Goal: Information Seeking & Learning: Compare options

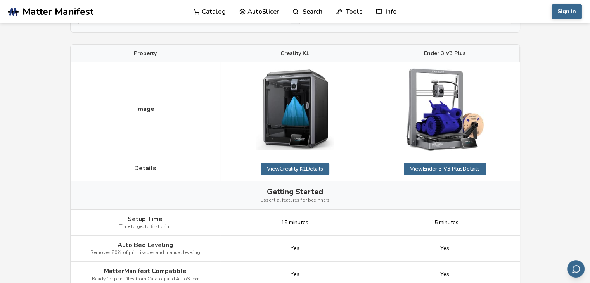
scroll to position [41, 0]
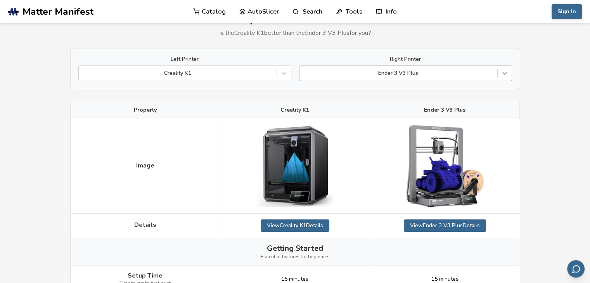
click at [509, 74] on div at bounding box center [505, 73] width 14 height 14
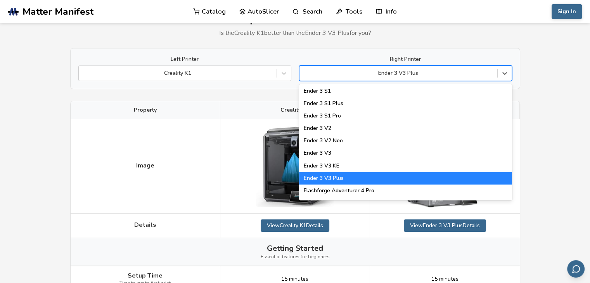
scroll to position [741, 0]
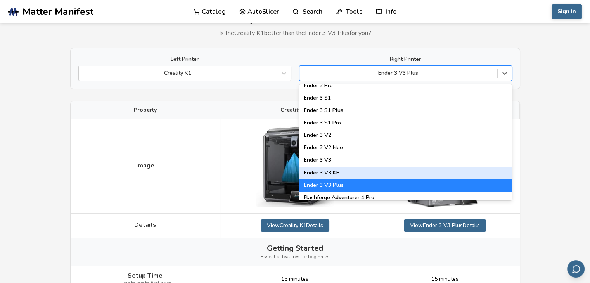
click at [384, 173] on div "Ender 3 V3 KE" at bounding box center [405, 173] width 213 height 12
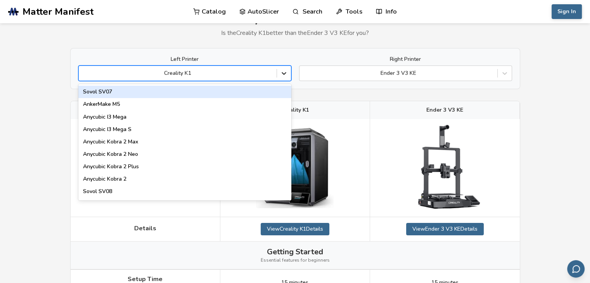
click at [282, 73] on icon at bounding box center [284, 73] width 8 height 8
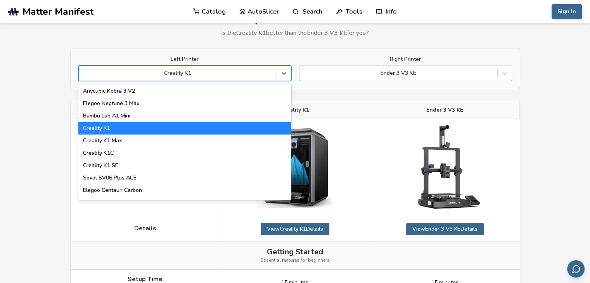
scroll to position [154, 0]
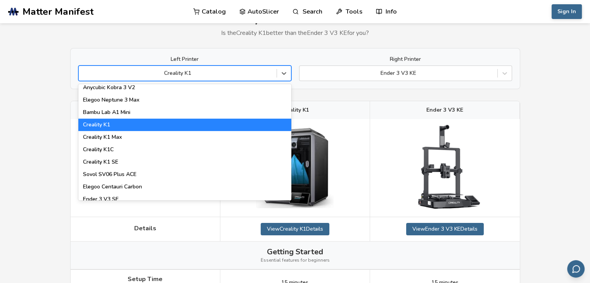
click at [275, 125] on div "Creality K1" at bounding box center [184, 125] width 213 height 12
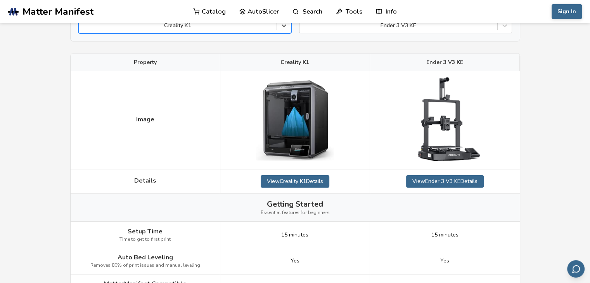
scroll to position [29, 0]
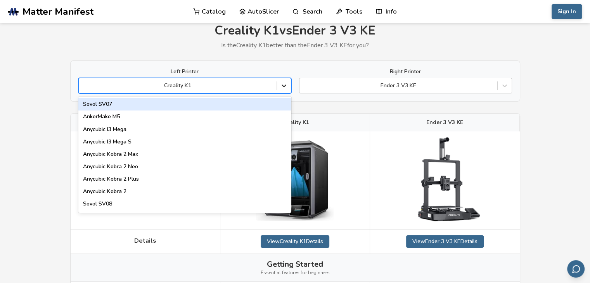
click at [285, 86] on icon at bounding box center [284, 86] width 5 height 3
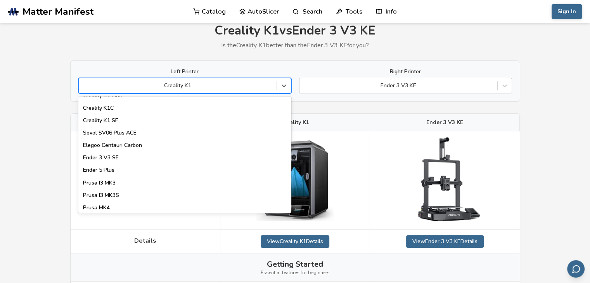
scroll to position [211, 0]
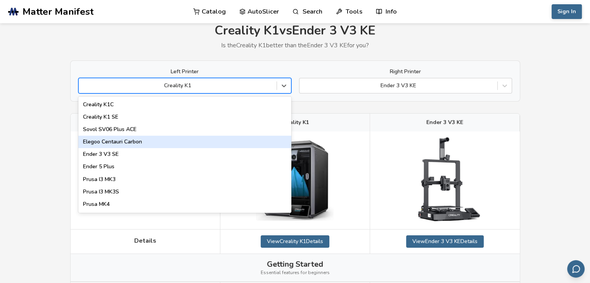
click at [164, 140] on div "Elegoo Centauri Carbon" at bounding box center [184, 142] width 213 height 12
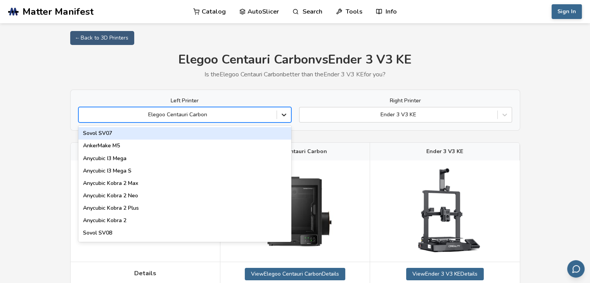
click at [286, 114] on icon at bounding box center [284, 115] width 8 height 8
click at [283, 119] on div at bounding box center [284, 115] width 14 height 14
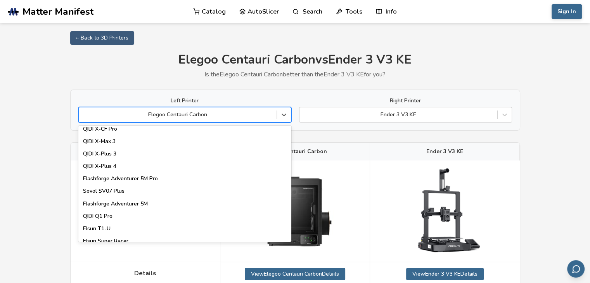
scroll to position [879, 0]
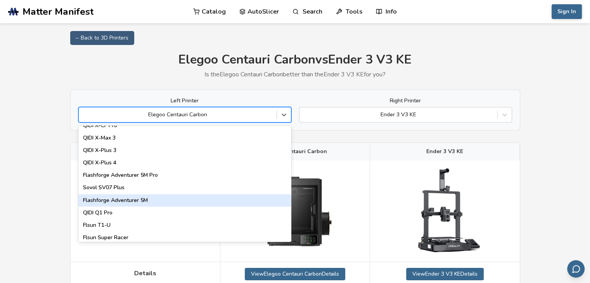
click at [136, 202] on div "Flashforge Adventurer 5M" at bounding box center [184, 200] width 213 height 12
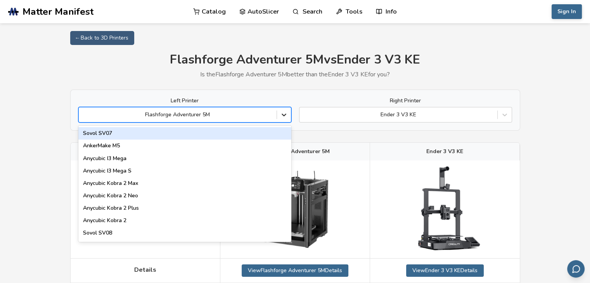
click at [284, 115] on icon at bounding box center [284, 115] width 5 height 3
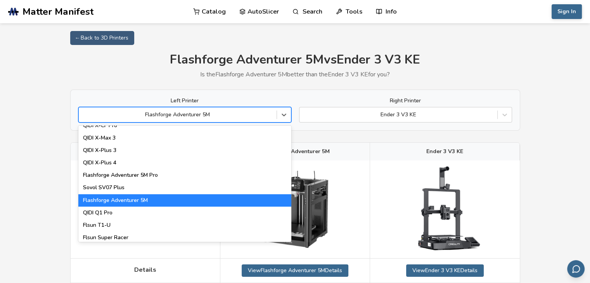
scroll to position [883, 0]
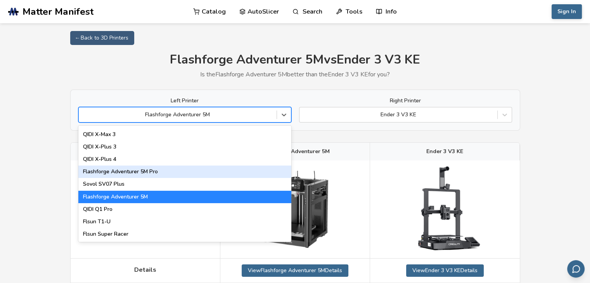
click at [150, 171] on div "Flashforge Adventurer 5M Pro" at bounding box center [184, 172] width 213 height 12
